Goal: Task Accomplishment & Management: Manage account settings

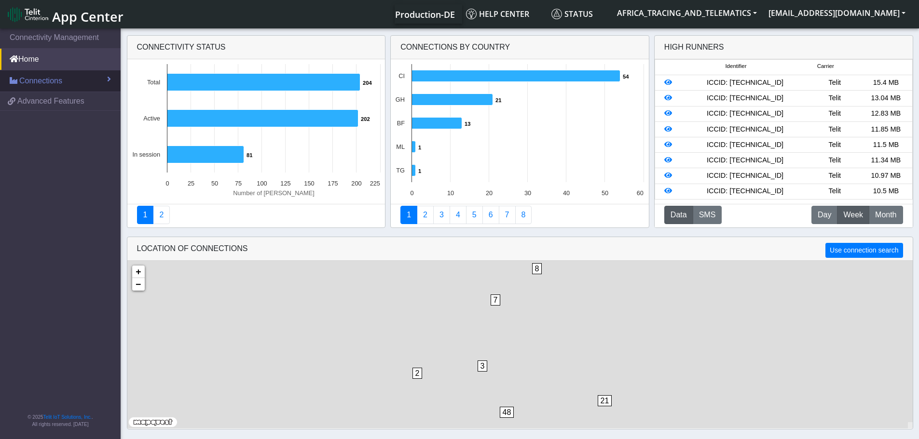
click at [59, 84] on span "Connections" at bounding box center [40, 81] width 43 height 12
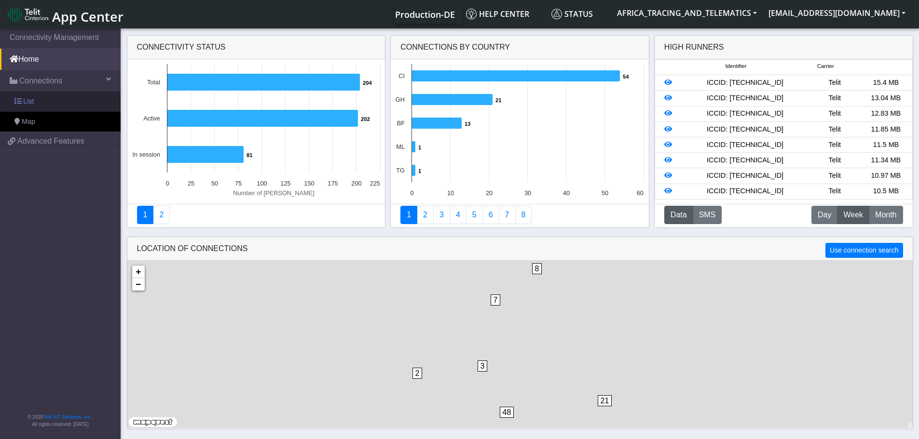
click at [58, 103] on link "List" at bounding box center [60, 102] width 121 height 20
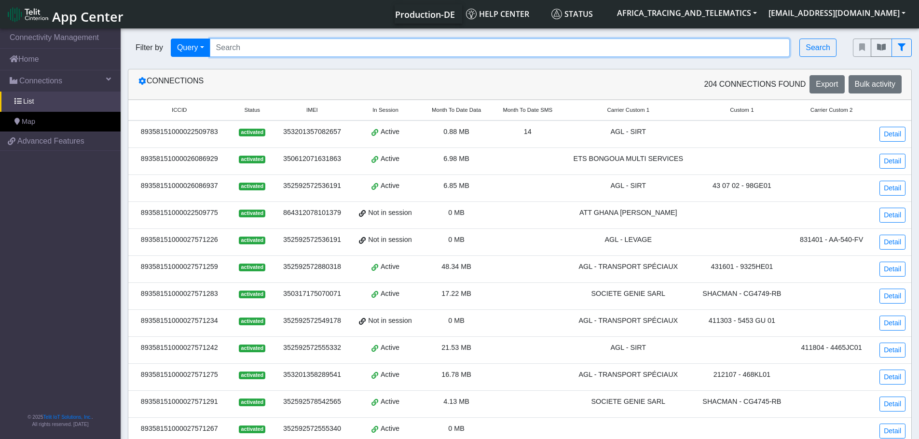
click at [348, 44] on input "Search..." at bounding box center [500, 48] width 580 height 18
paste input "89358151000027572299"
type input "89358151000027572299"
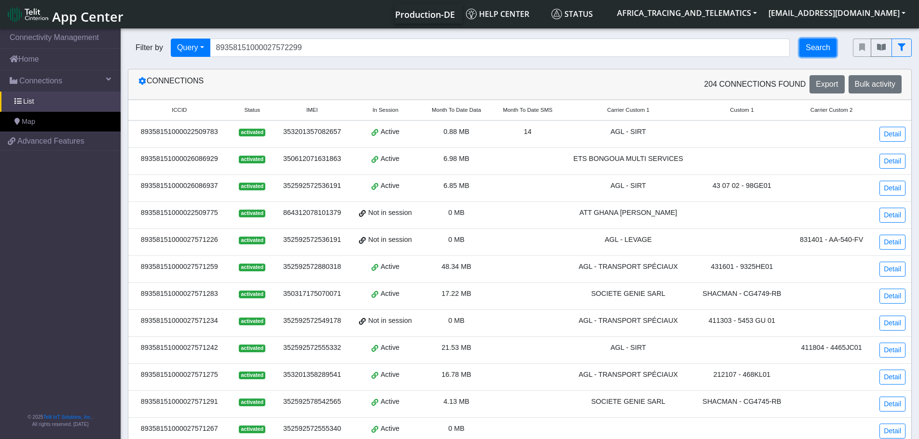
click at [811, 47] on button "Search" at bounding box center [817, 48] width 37 height 18
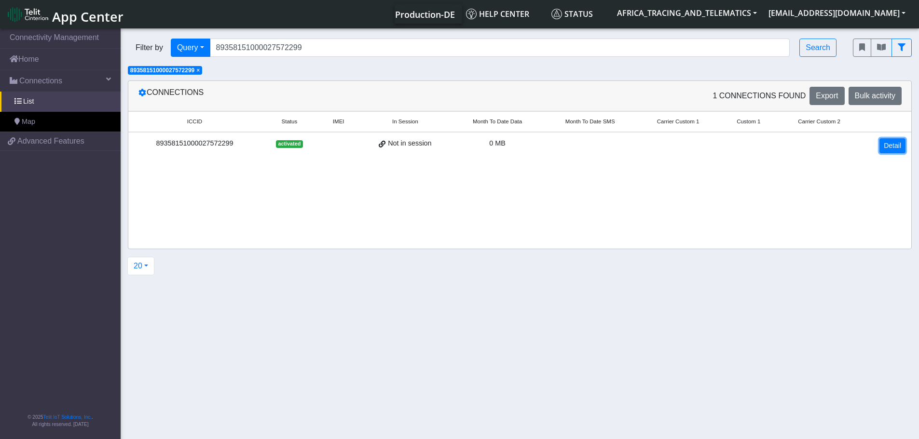
click at [881, 146] on link "Detail" at bounding box center [892, 145] width 26 height 15
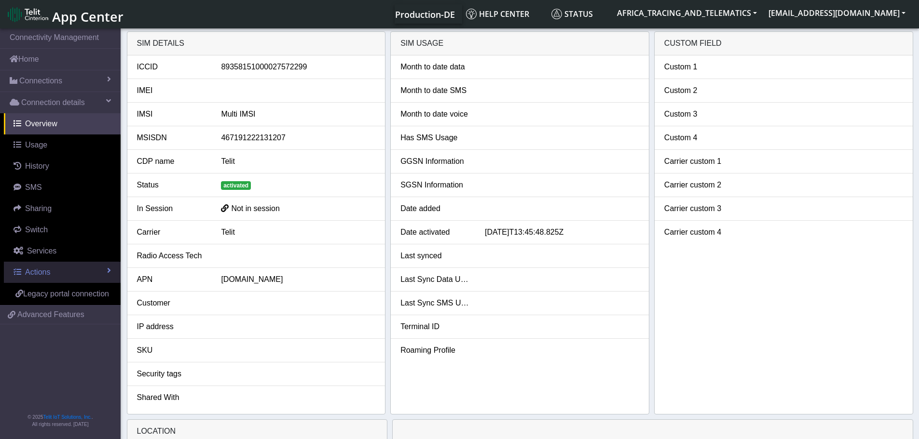
click at [40, 276] on span "Actions" at bounding box center [37, 272] width 25 height 8
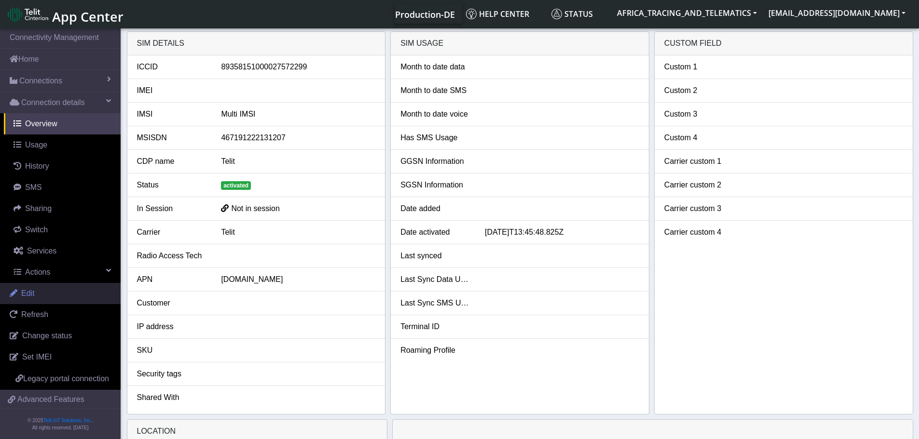
click at [36, 294] on link "Edit" at bounding box center [60, 293] width 121 height 21
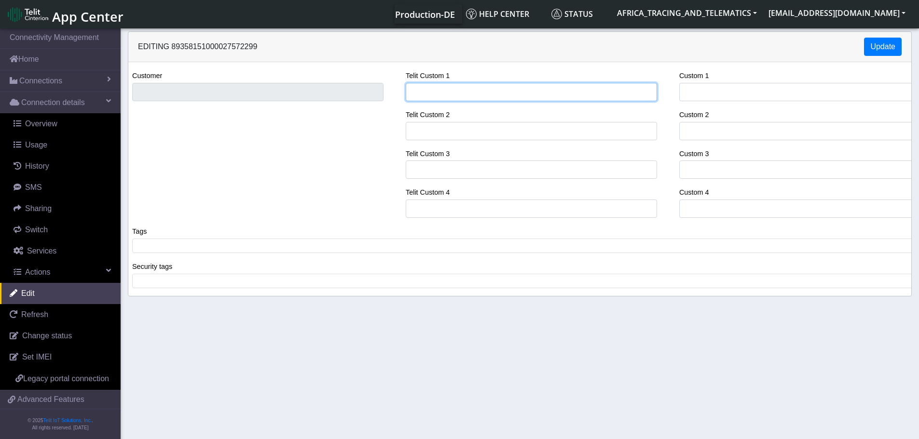
click at [437, 90] on input "Telit Custom 1" at bounding box center [531, 92] width 251 height 18
type input "ATS"
click at [165, 247] on span at bounding box center [523, 246] width 777 height 9
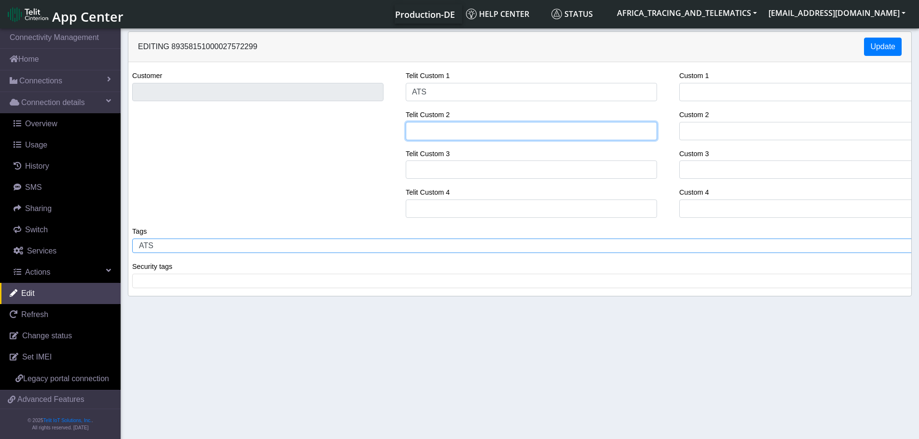
click at [473, 133] on input "Telit Custom 2" at bounding box center [531, 131] width 251 height 18
paste input "SINOTRUK 14625WWCI01"
type input "SINOTRUK 14625WWCI01"
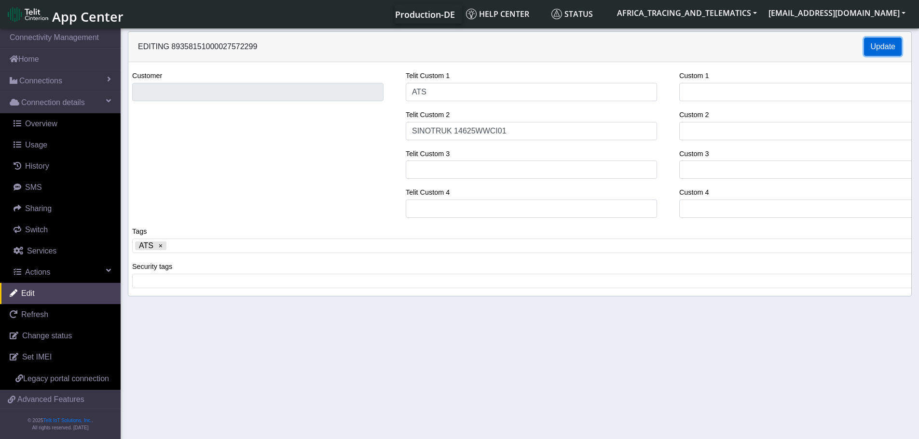
click at [893, 45] on button "Update" at bounding box center [883, 47] width 38 height 18
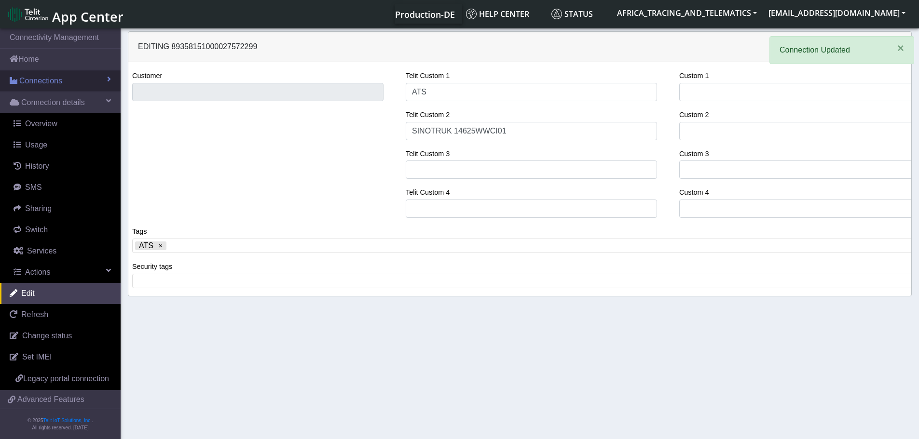
click at [33, 78] on span "Connections" at bounding box center [40, 81] width 43 height 12
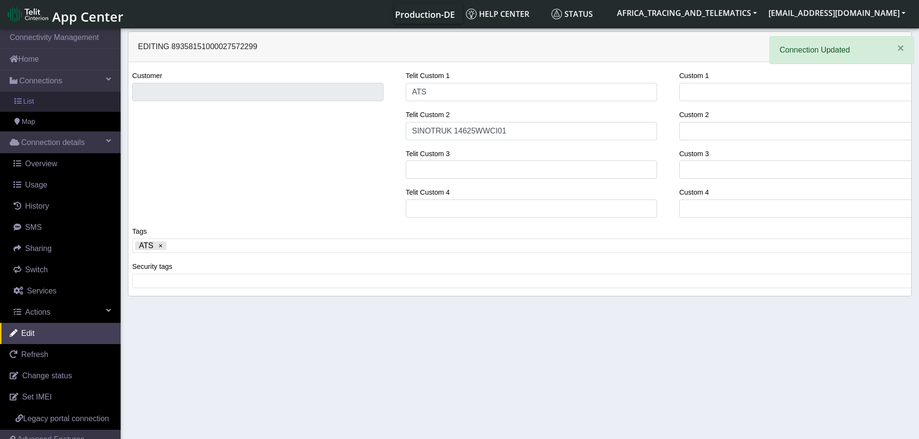
click at [46, 103] on link "List" at bounding box center [60, 102] width 121 height 20
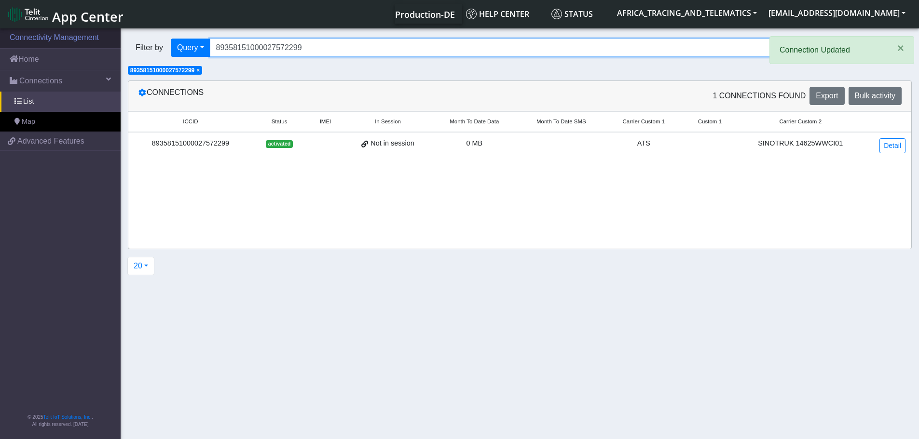
drag, startPoint x: 335, startPoint y: 47, endPoint x: 73, endPoint y: 33, distance: 261.7
click at [75, 33] on section "Connectivity Management Home Connections List Map 5946ddaaa0ab4b141e5c7161b45f5…" at bounding box center [459, 235] width 919 height 416
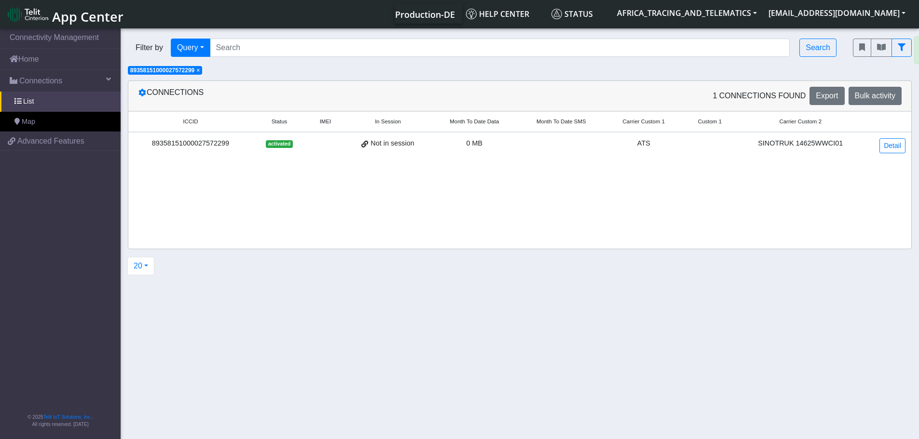
click at [200, 71] on span "×" at bounding box center [197, 70] width 3 height 7
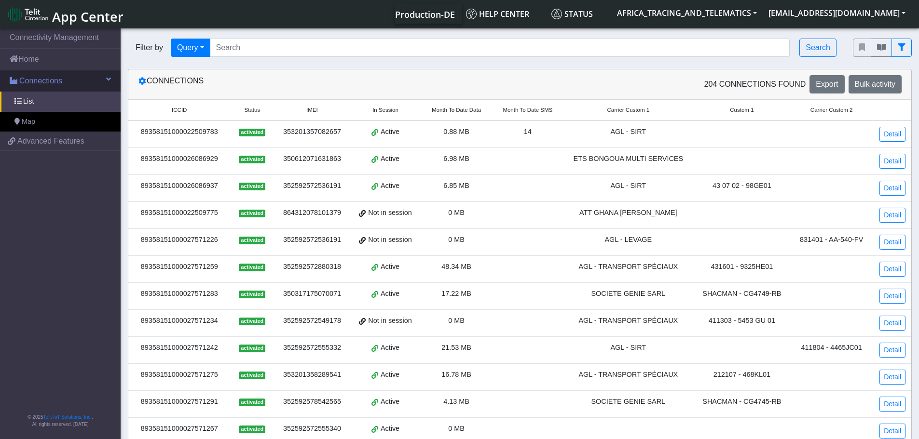
click at [34, 80] on span "Connections" at bounding box center [40, 81] width 43 height 12
click at [42, 78] on span "Connections" at bounding box center [40, 81] width 43 height 12
click at [38, 99] on link "List" at bounding box center [60, 102] width 121 height 20
drag, startPoint x: 707, startPoint y: 184, endPoint x: 765, endPoint y: 184, distance: 58.3
click at [765, 184] on div "43 07 02 - 98GE01" at bounding box center [742, 186] width 86 height 11
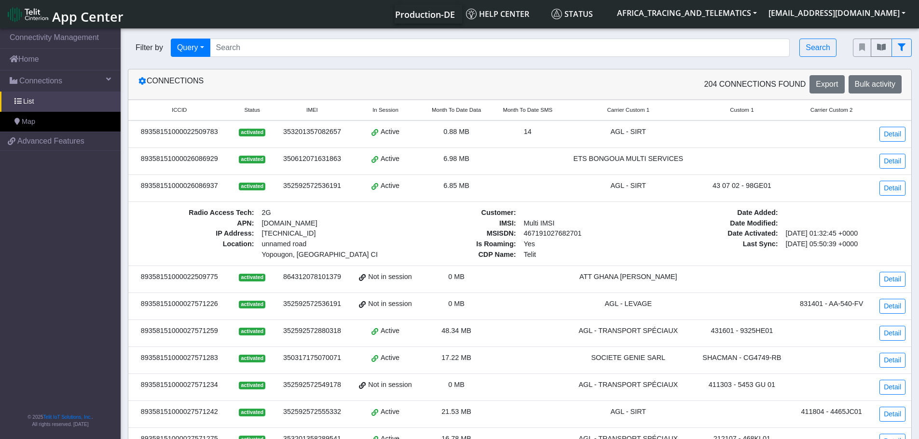
click at [771, 189] on div "43 07 02 - 98GE01" at bounding box center [742, 186] width 86 height 11
